Goal: Navigation & Orientation: Find specific page/section

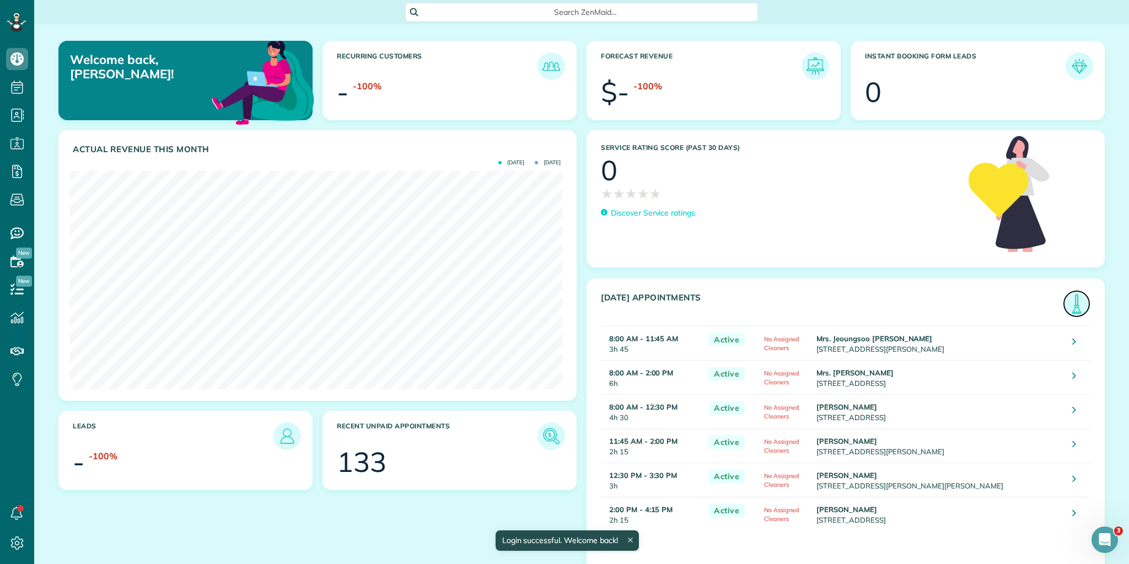
click at [1075, 302] on img at bounding box center [1076, 303] width 25 height 25
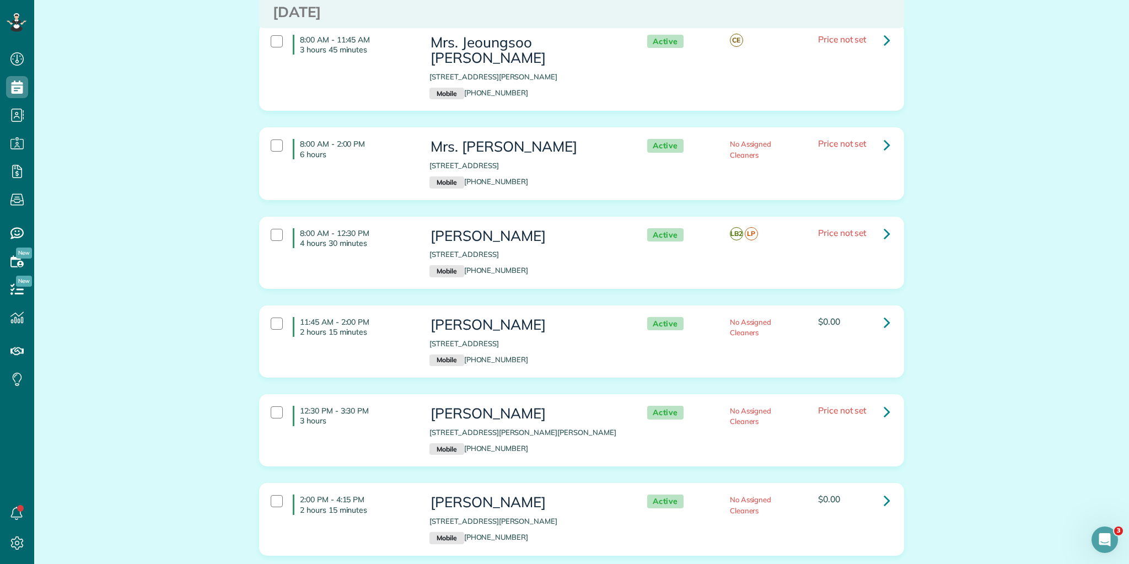
scroll to position [157, 0]
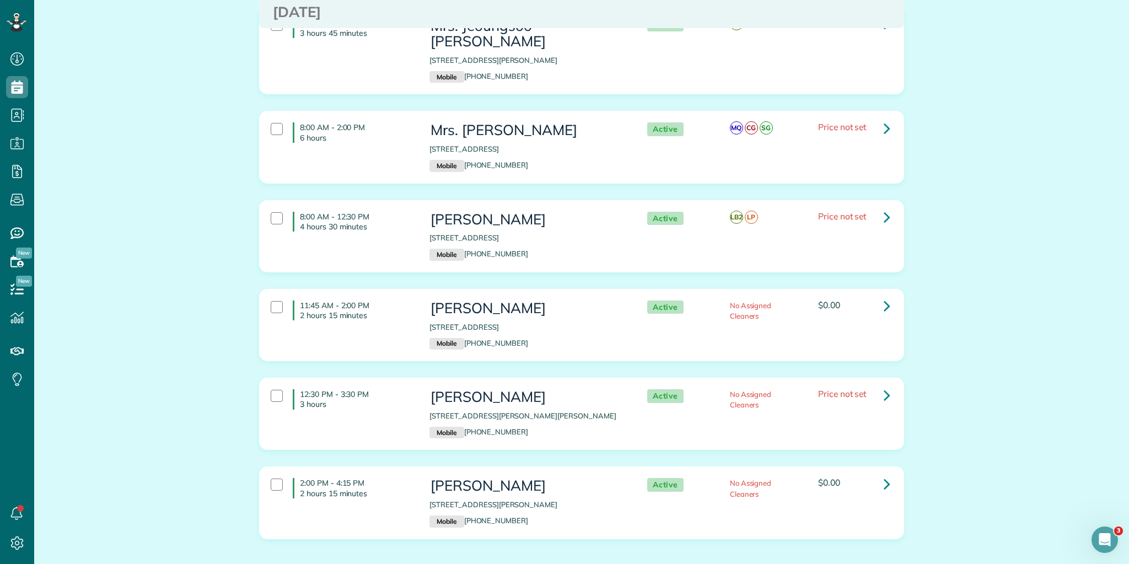
scroll to position [132, 0]
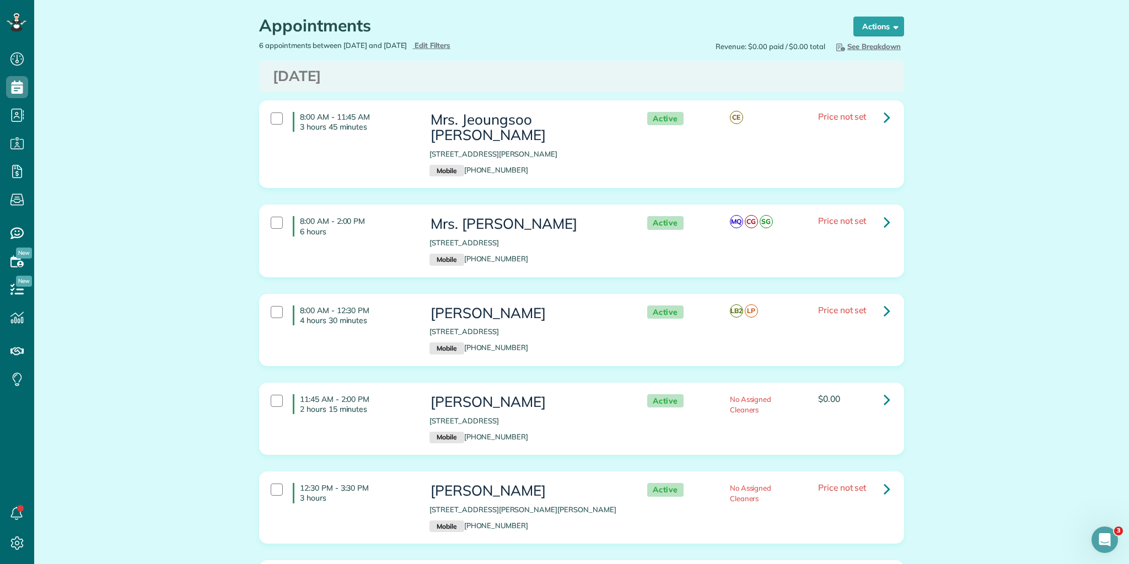
scroll to position [68, 0]
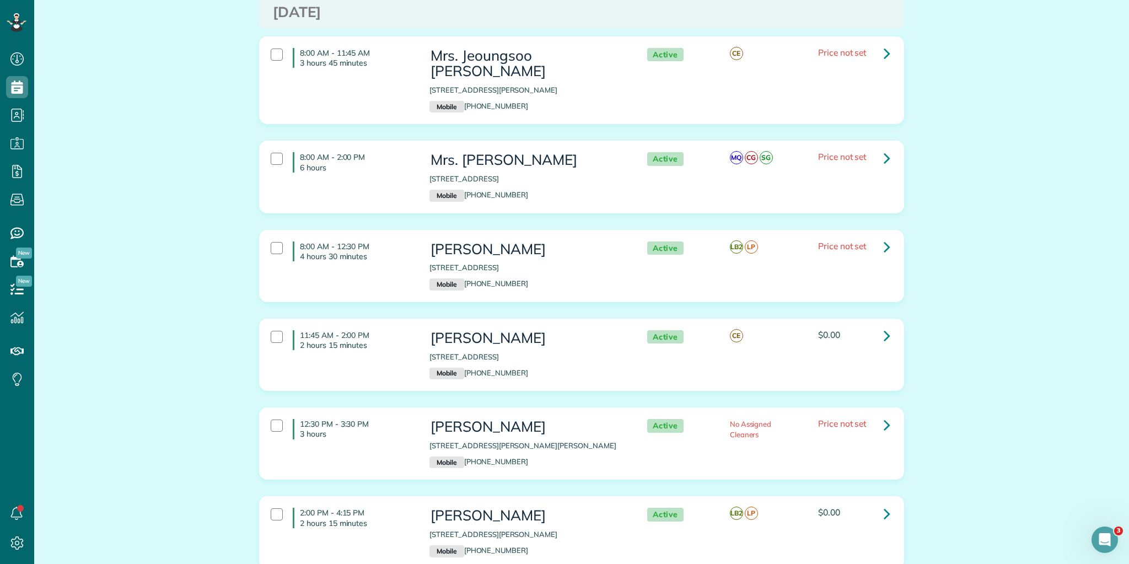
scroll to position [132, 0]
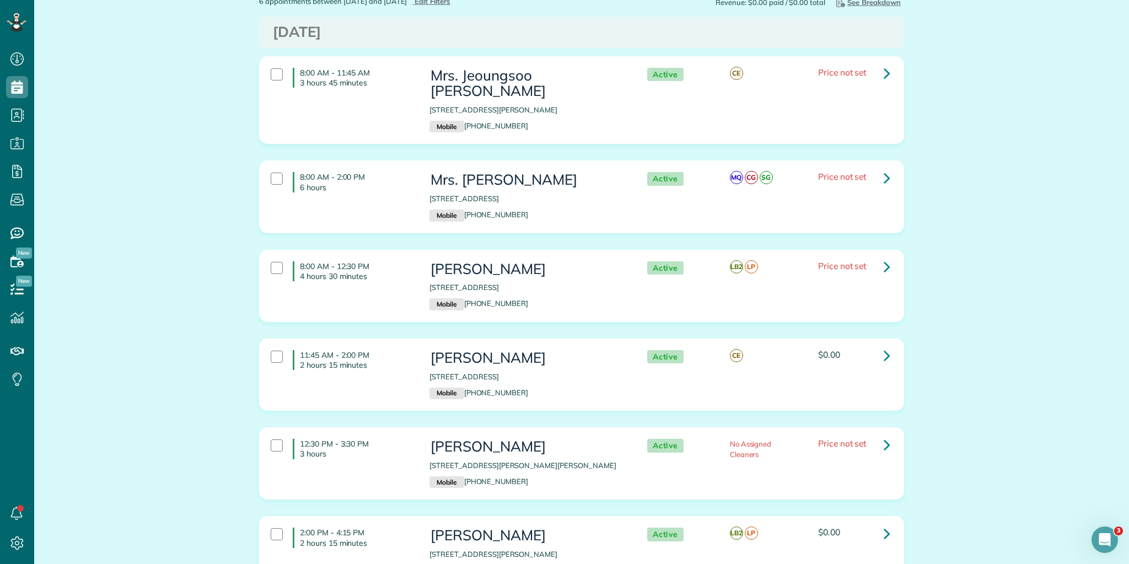
scroll to position [113, 0]
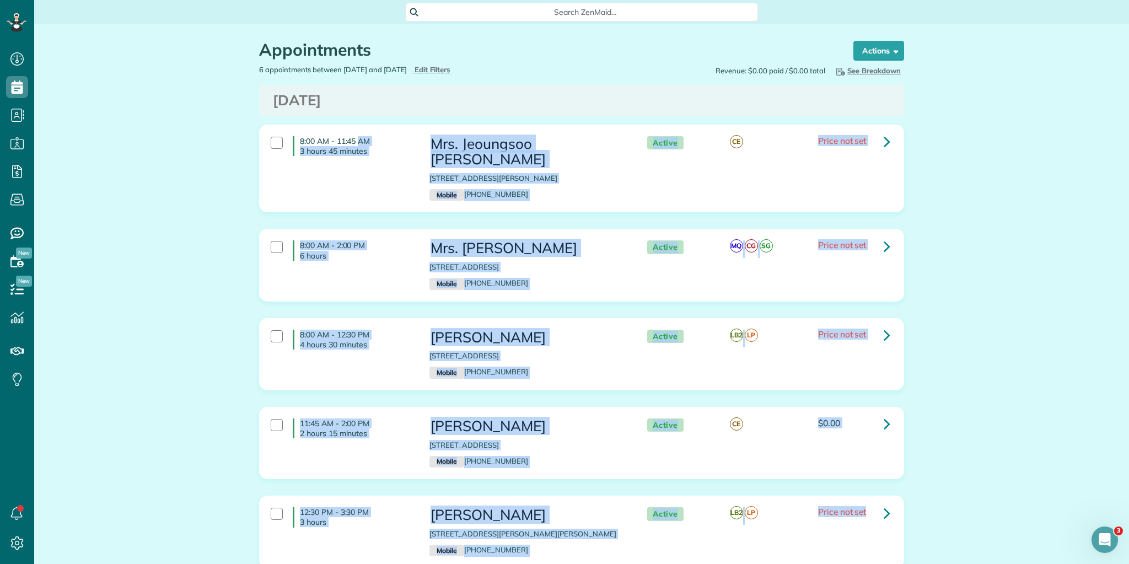
drag, startPoint x: 296, startPoint y: 139, endPoint x: 950, endPoint y: 544, distance: 769.0
click at [977, 552] on div "Appointments the List View [2 min] Schedule Changes Actions Create Appointment …" at bounding box center [581, 382] width 1095 height 716
copy div "8:00 AM - 11:45 AM 3 hours 45 minutes Mrs. Jeoungsoo Pía Lee 6 Moret Drive Gree…"
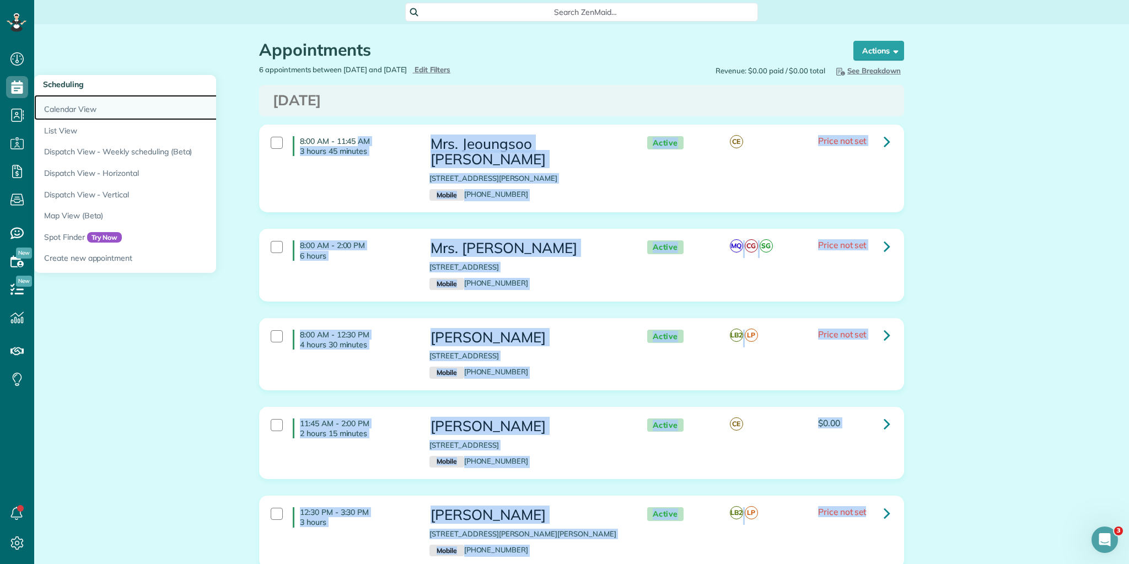
click at [63, 106] on link "Calendar View" at bounding box center [172, 107] width 276 height 25
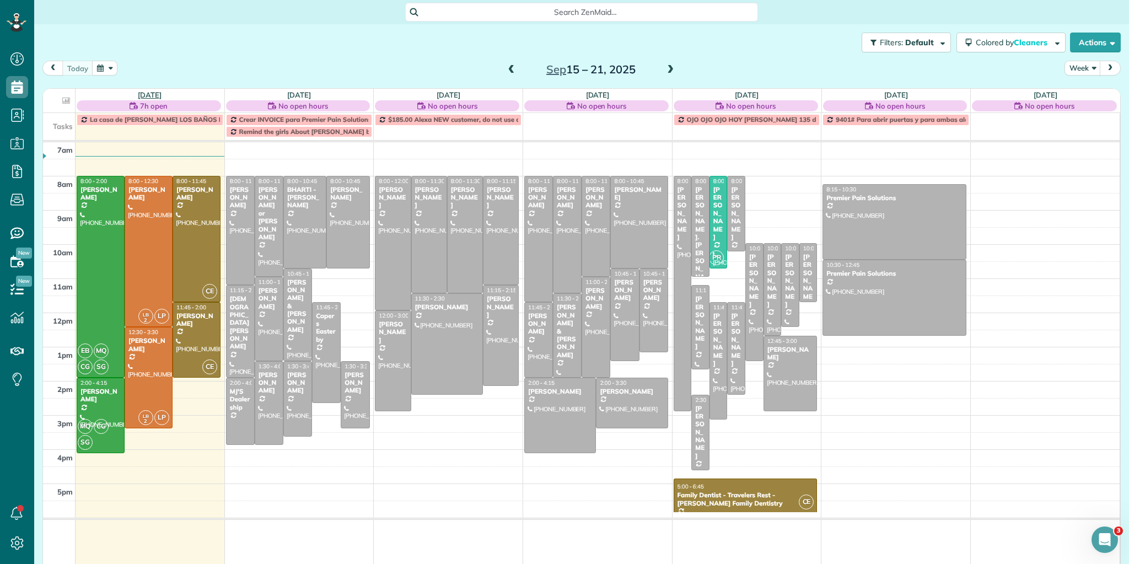
click at [148, 94] on link "Mon 9/15" at bounding box center [150, 94] width 24 height 9
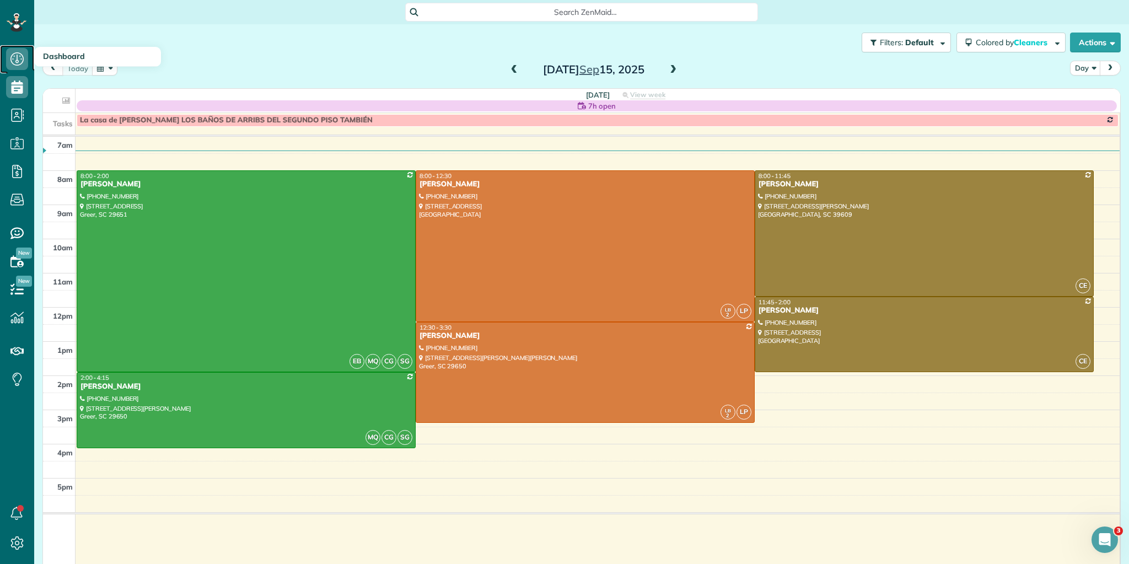
click at [20, 61] on icon at bounding box center [17, 59] width 22 height 22
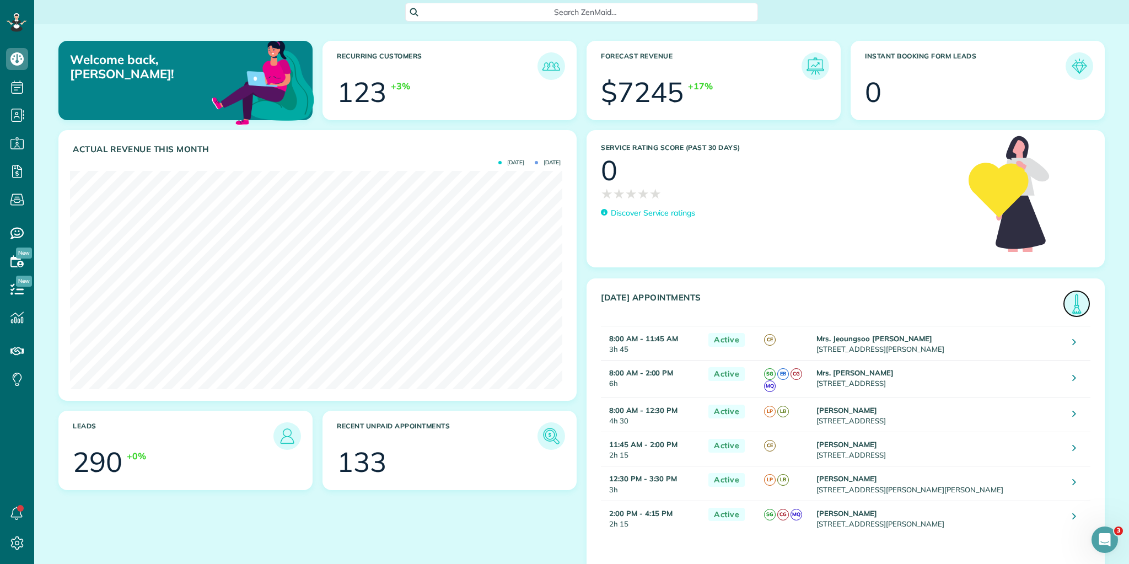
click at [1074, 302] on img at bounding box center [1076, 303] width 25 height 25
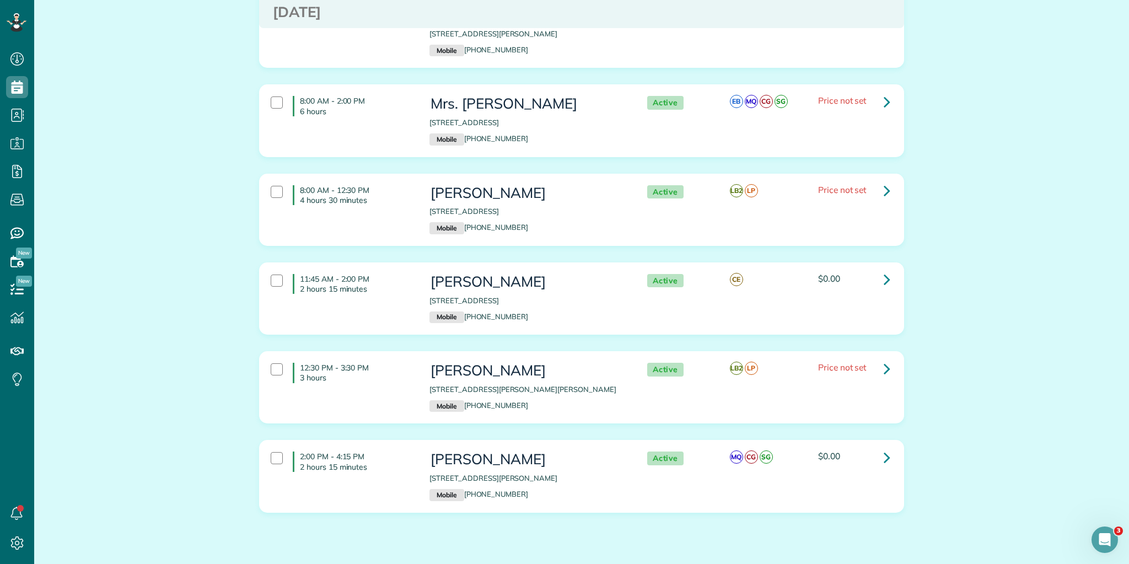
scroll to position [157, 0]
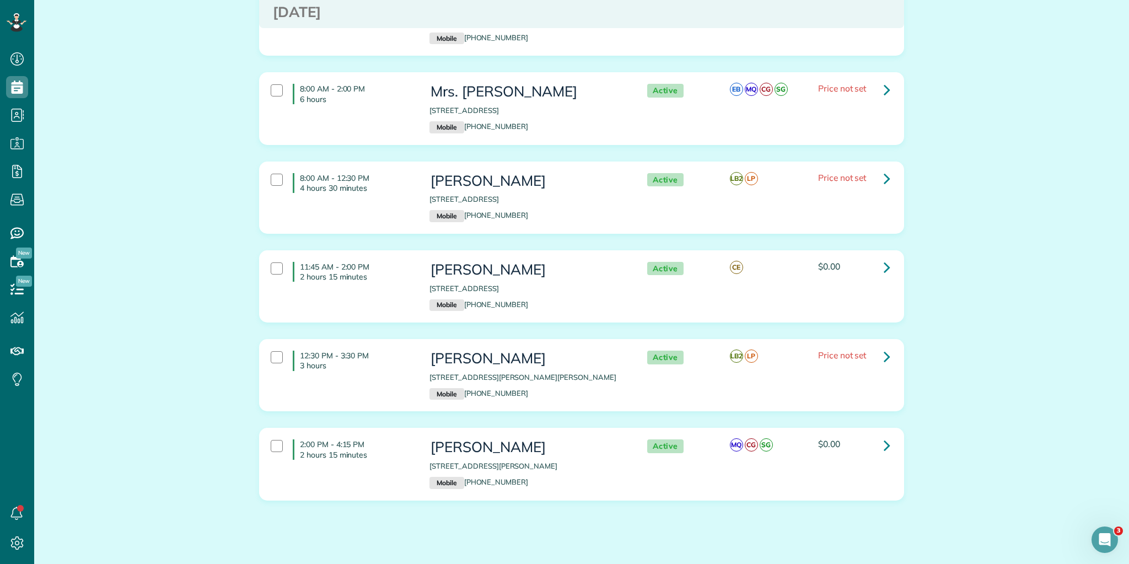
drag, startPoint x: 297, startPoint y: 424, endPoint x: 923, endPoint y: 477, distance: 628.2
click at [923, 477] on div "Appointments the List View [2 min] Schedule Changes Actions Create Appointment …" at bounding box center [581, 226] width 1095 height 716
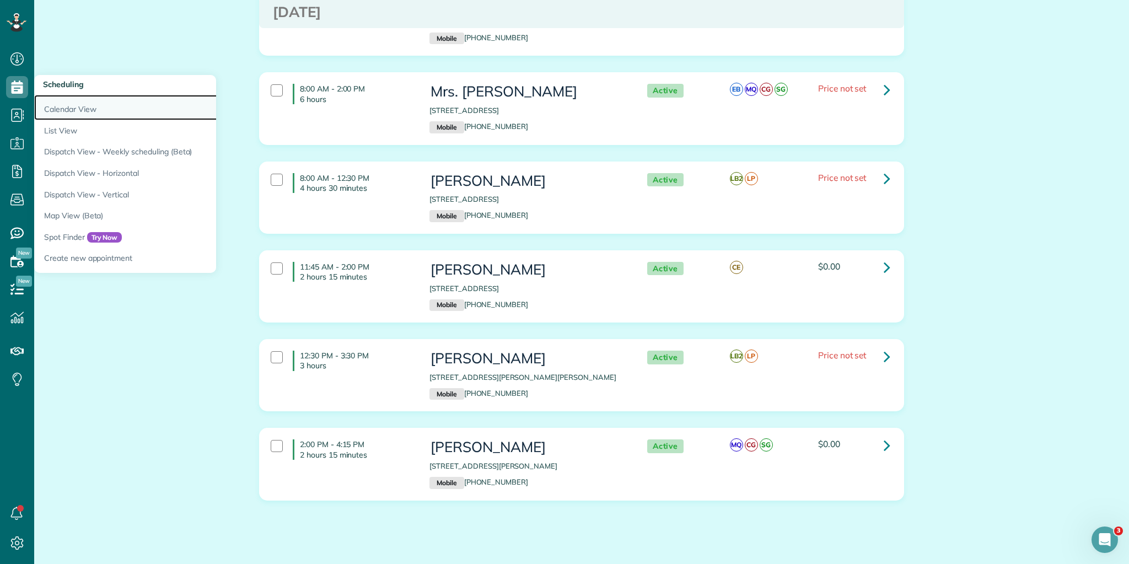
click at [56, 108] on link "Calendar View" at bounding box center [172, 107] width 276 height 25
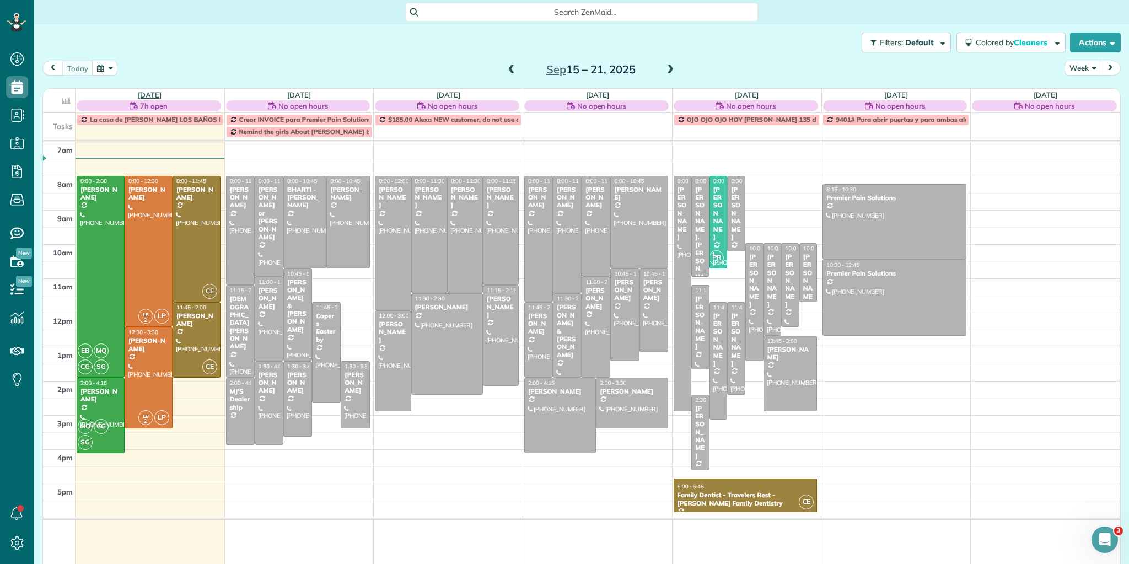
click at [144, 92] on link "[DATE]" at bounding box center [150, 94] width 24 height 9
